Goal: Task Accomplishment & Management: Manage account settings

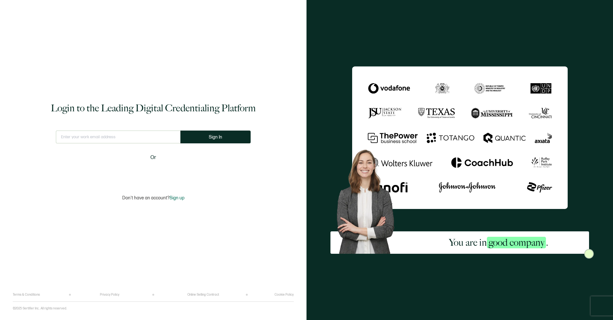
type input "[EMAIL_ADDRESS][DOMAIN_NAME]"
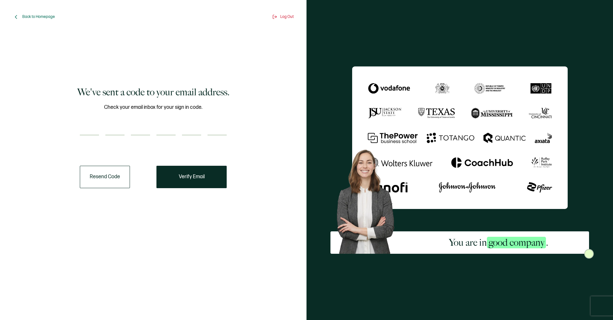
click at [93, 130] on input "number" at bounding box center [89, 128] width 19 height 13
type input "5"
type input "8"
type input "9"
type input "7"
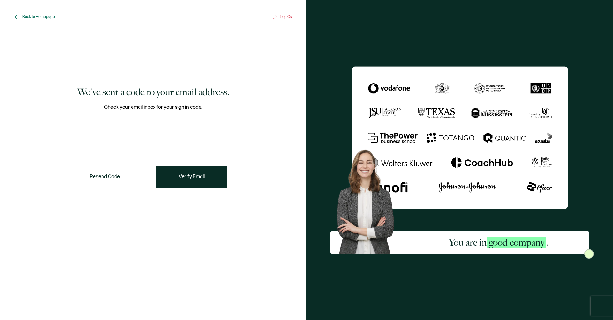
type input "3"
type input "6"
